Goal: Information Seeking & Learning: Find specific fact

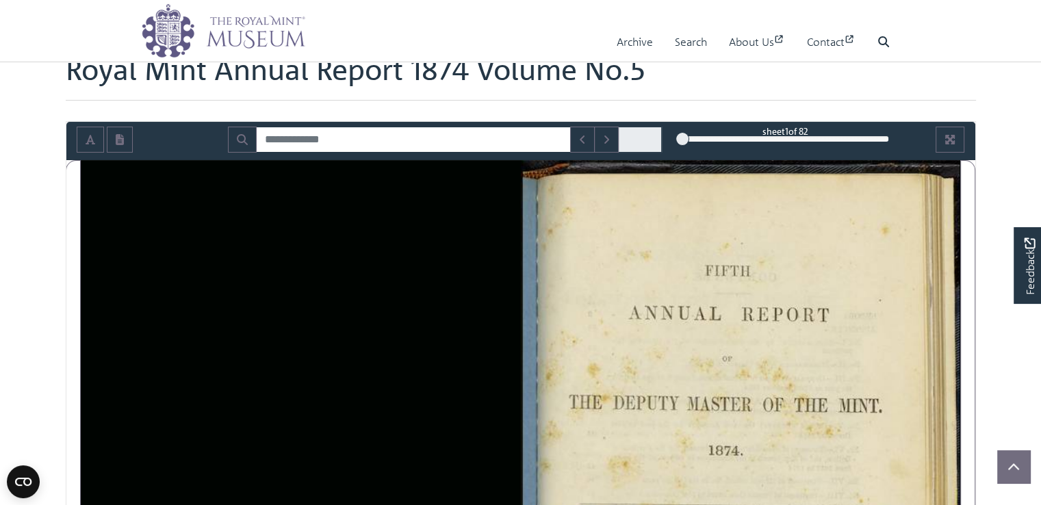
scroll to position [21, 0]
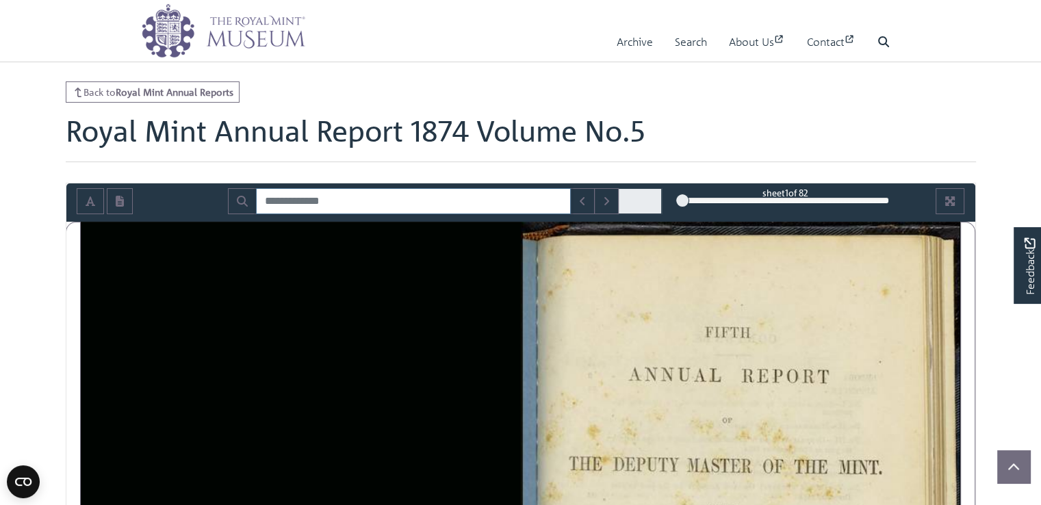
click at [385, 195] on input "Search for" at bounding box center [413, 201] width 315 height 26
type input "*****"
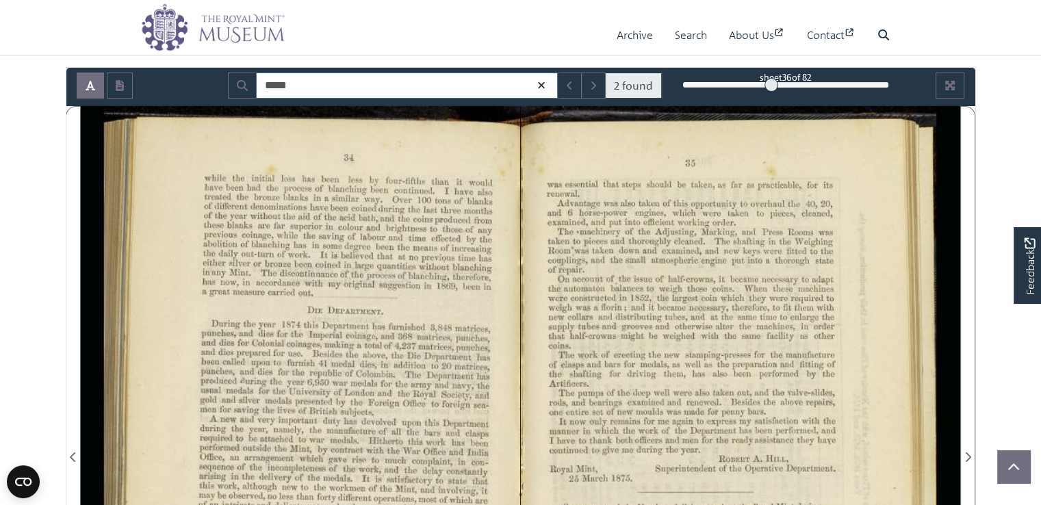
scroll to position [114, 0]
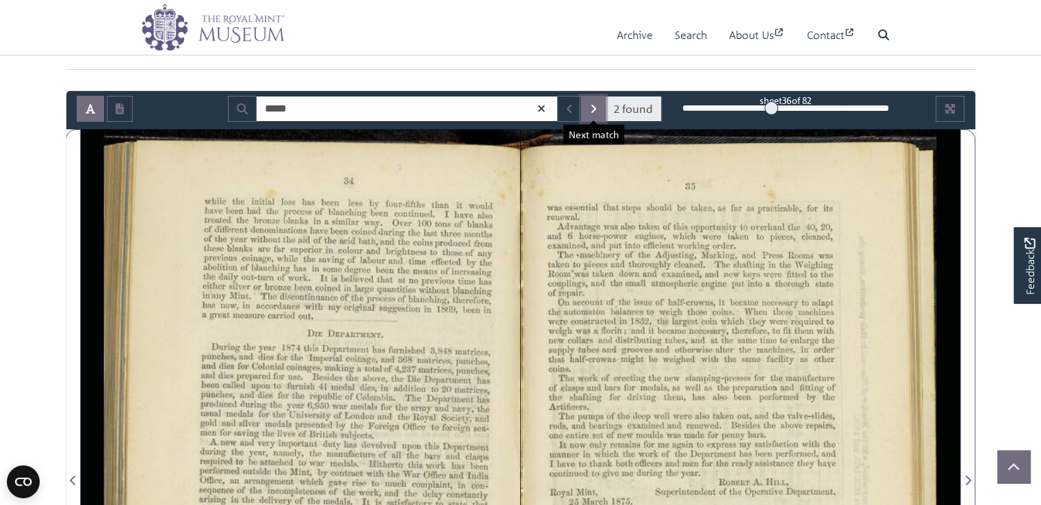
click at [602, 109] on button "Next Match" at bounding box center [593, 109] width 25 height 26
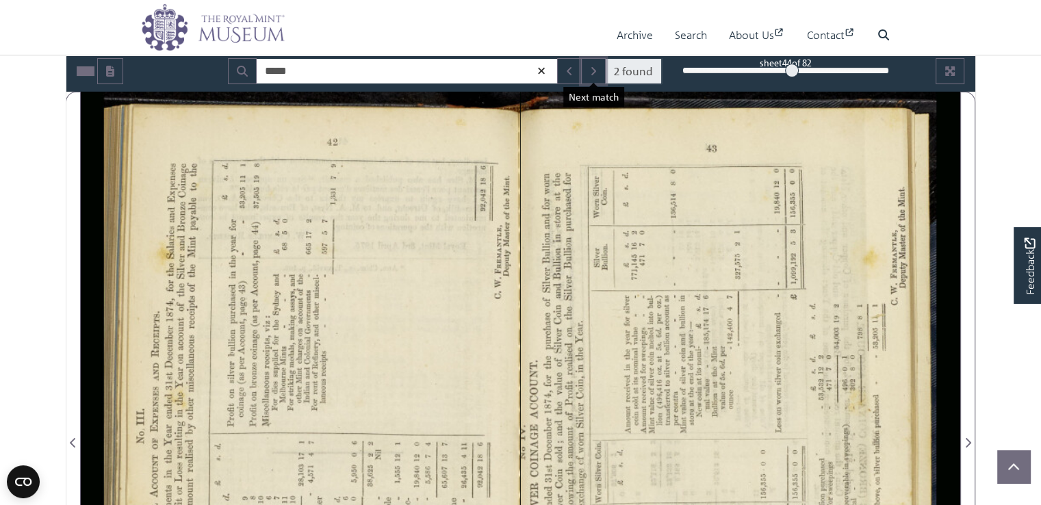
scroll to position [148, 0]
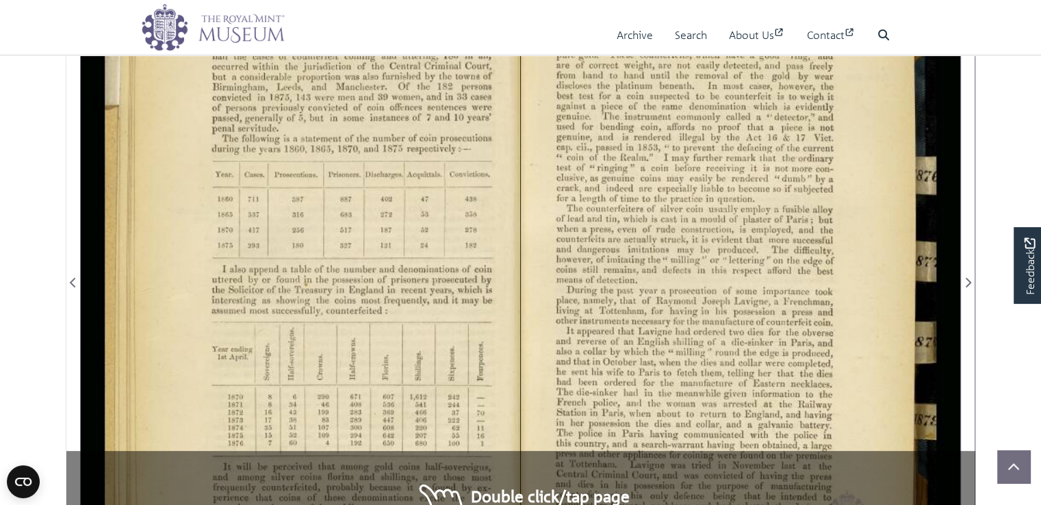
scroll to position [166, 0]
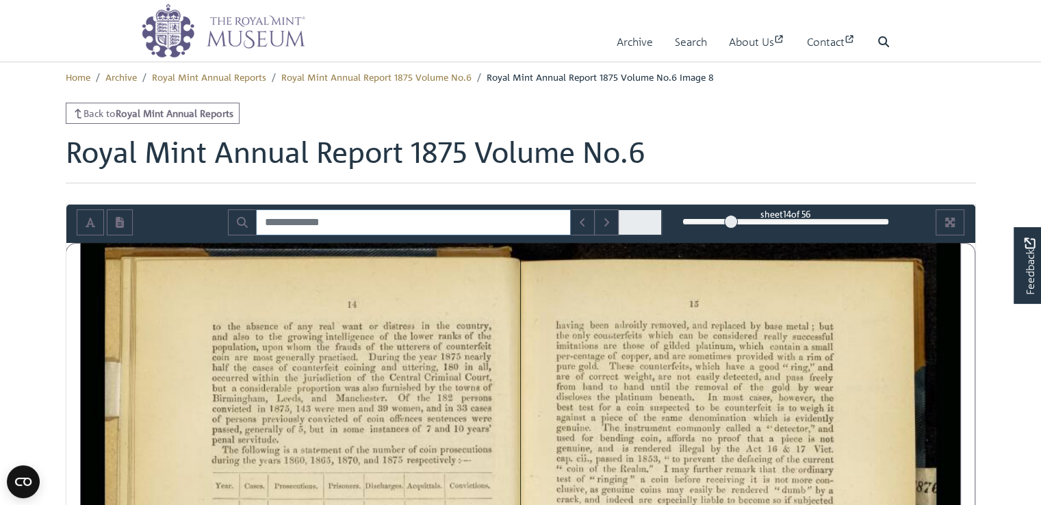
click at [420, 218] on input "Search for" at bounding box center [413, 222] width 315 height 26
type input "*"
type input "*****"
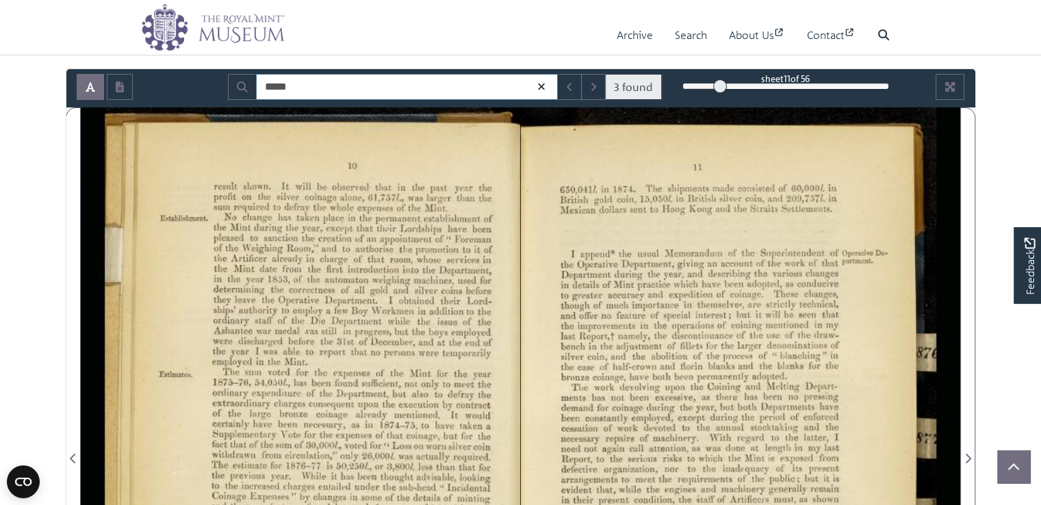
scroll to position [120, 0]
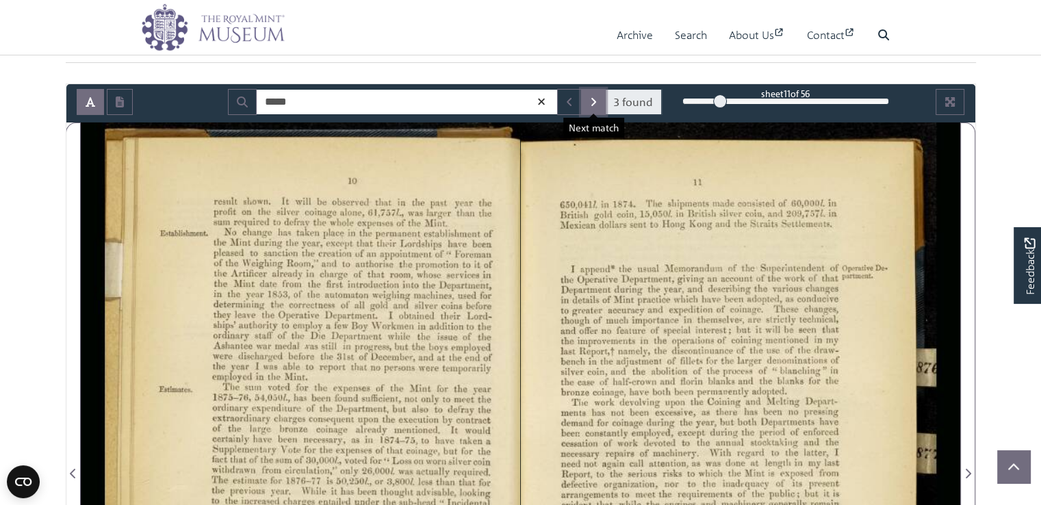
click at [595, 97] on icon "Next Match" at bounding box center [593, 101] width 7 height 11
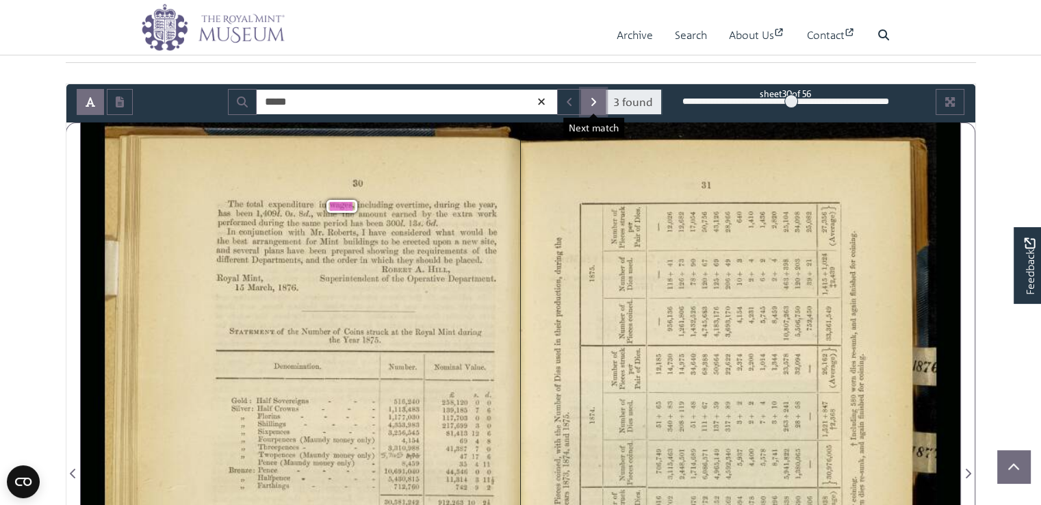
click at [594, 98] on icon "Next Match" at bounding box center [593, 102] width 5 height 8
click at [598, 99] on button "Next Match" at bounding box center [593, 102] width 25 height 26
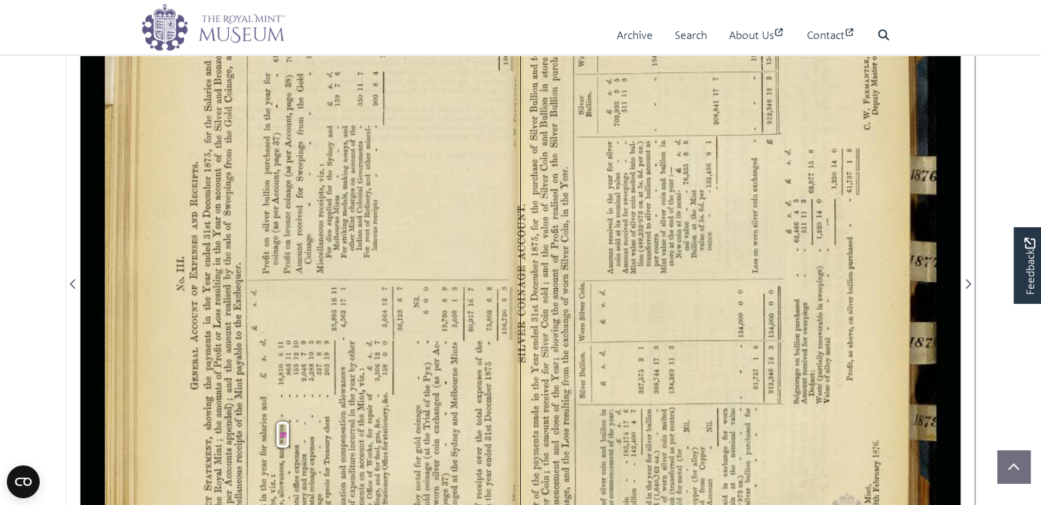
scroll to position [309, 0]
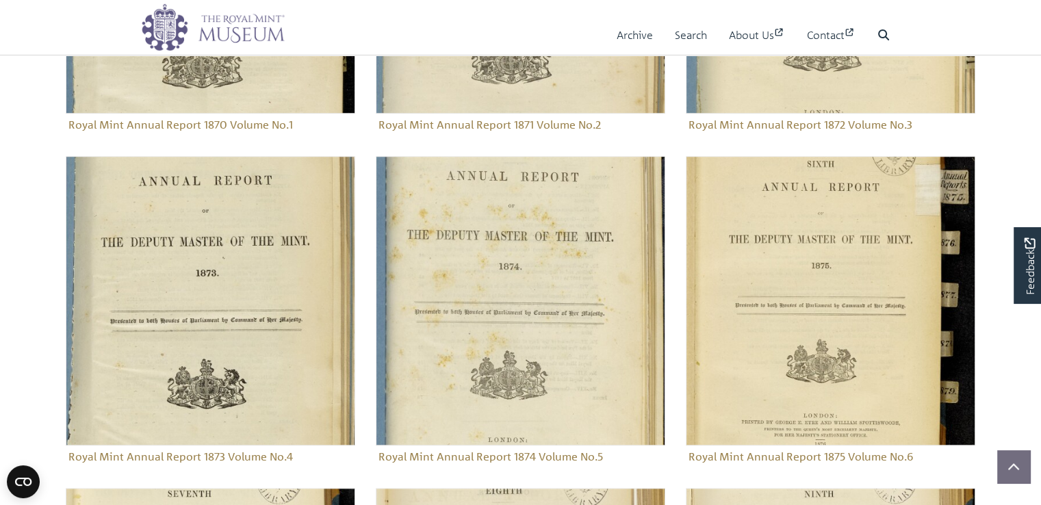
scroll to position [1069, 0]
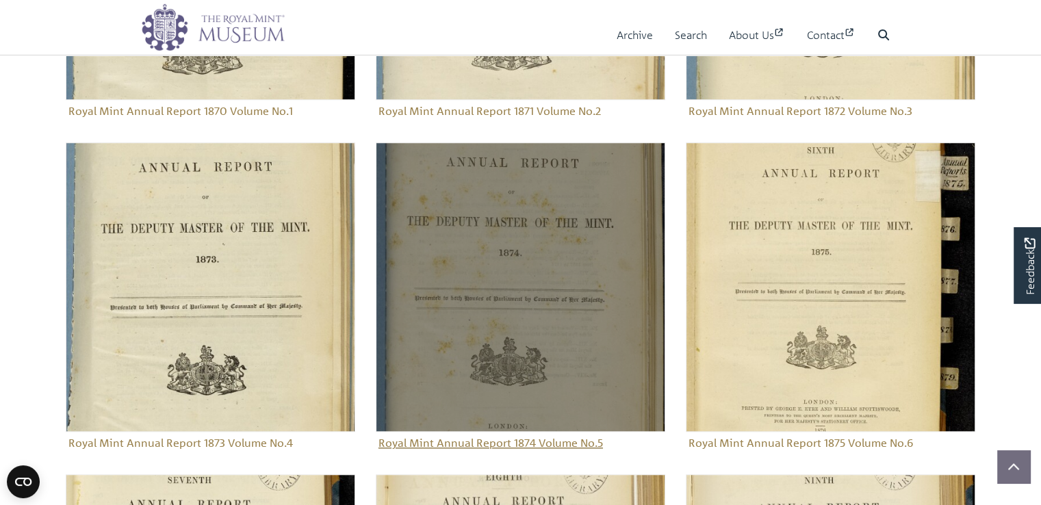
click at [519, 320] on img "Sub-collection" at bounding box center [520, 286] width 289 height 289
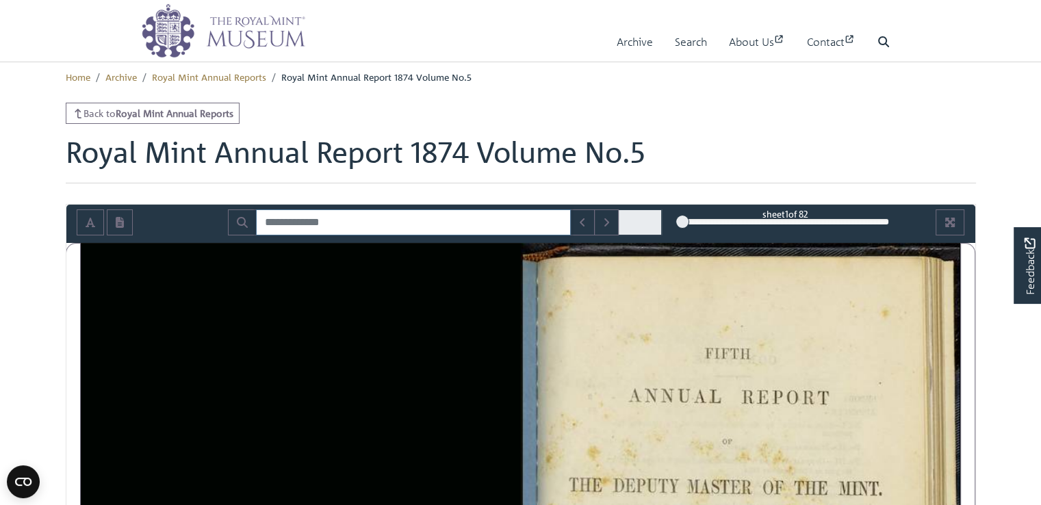
paste input "**********"
type input "**********"
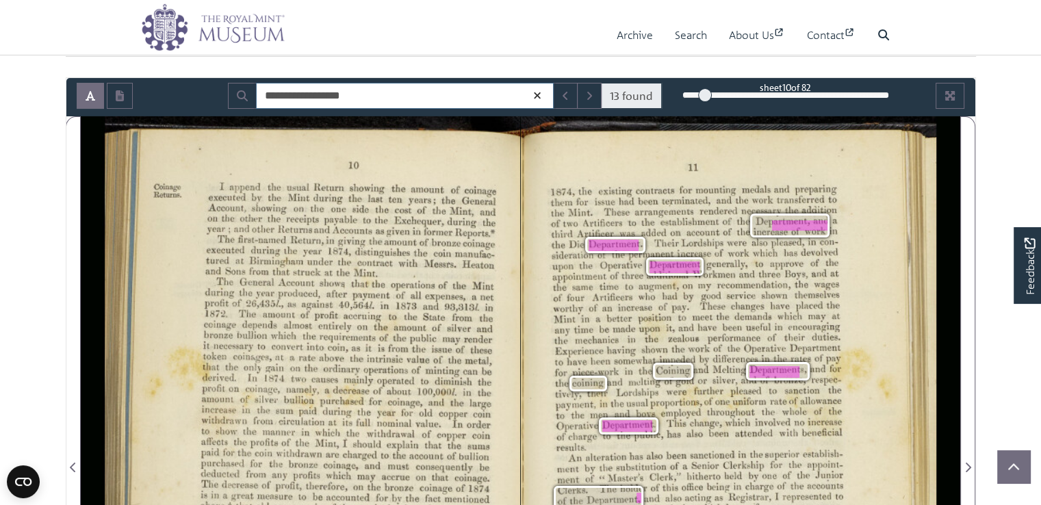
scroll to position [137, 0]
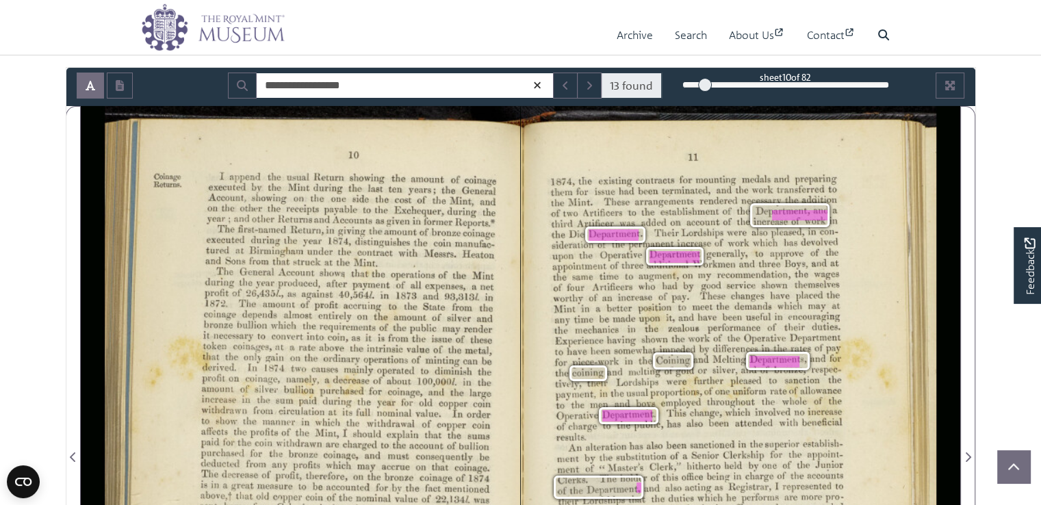
click at [539, 86] on icon at bounding box center [537, 85] width 11 height 10
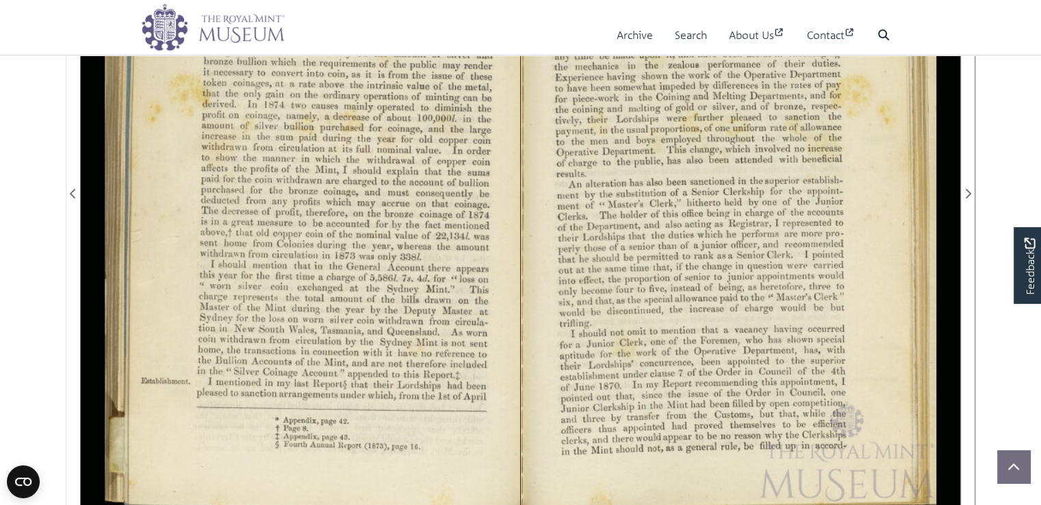
scroll to position [411, 0]
